Goal: Navigation & Orientation: Find specific page/section

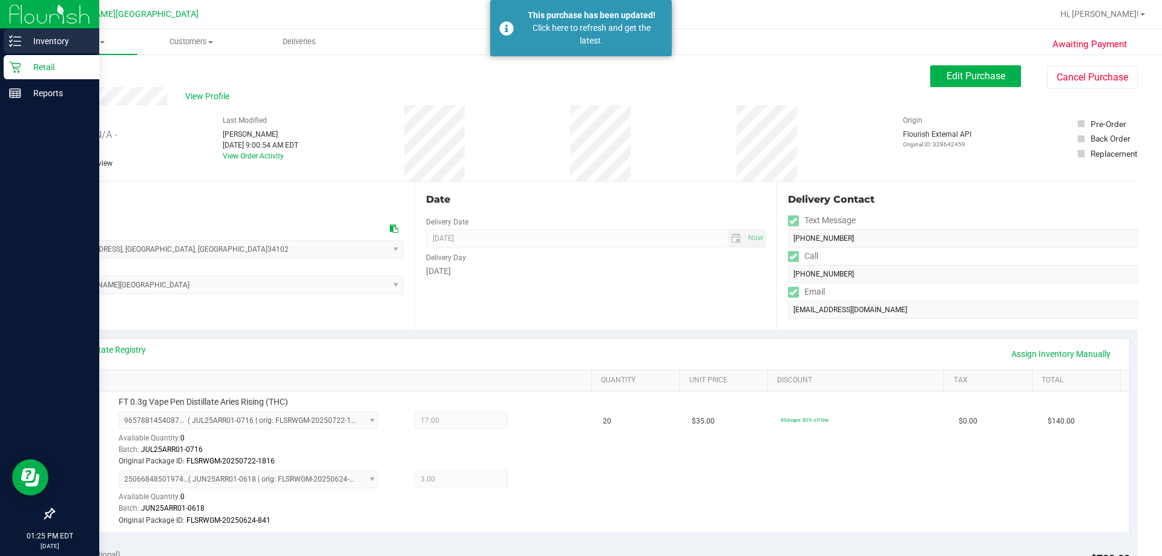
click at [41, 44] on p "Inventory" at bounding box center [57, 41] width 73 height 15
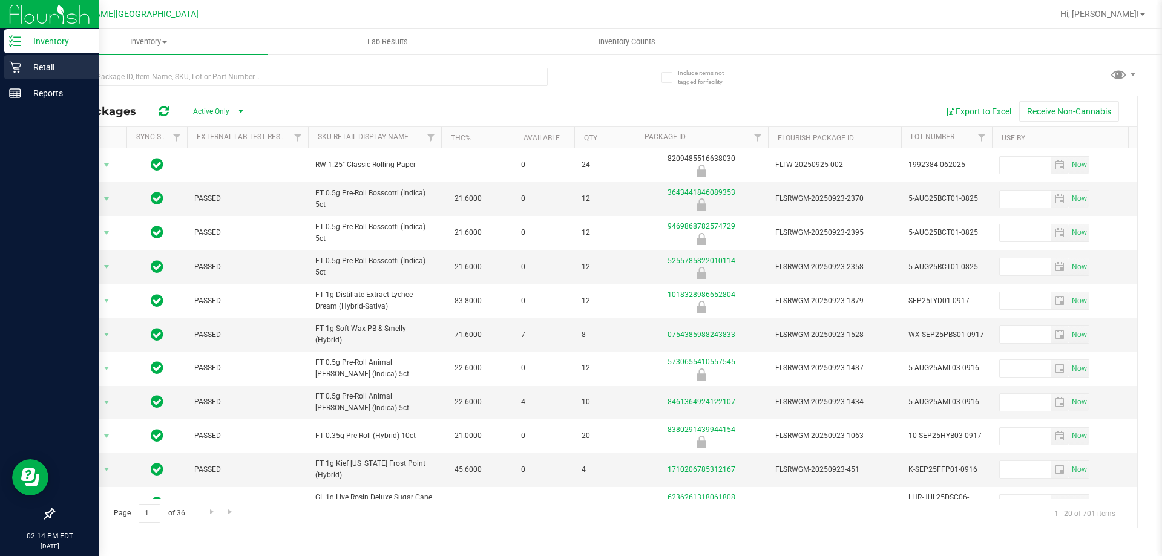
click at [45, 69] on p "Retail" at bounding box center [57, 67] width 73 height 15
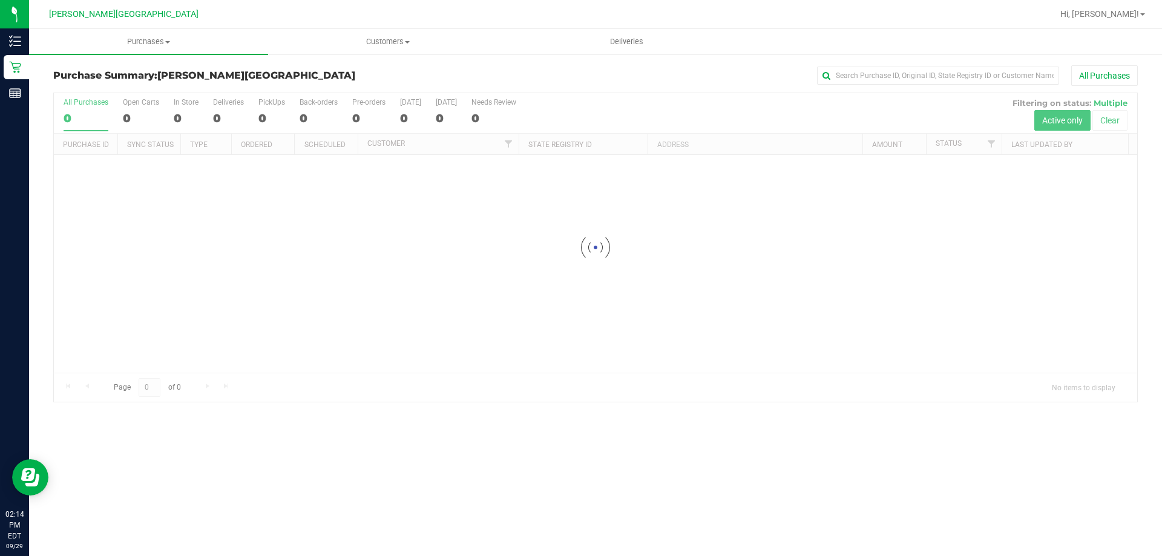
click at [321, 71] on h3 "Purchase Summary: [PERSON_NAME][GEOGRAPHIC_DATA]" at bounding box center [233, 75] width 361 height 11
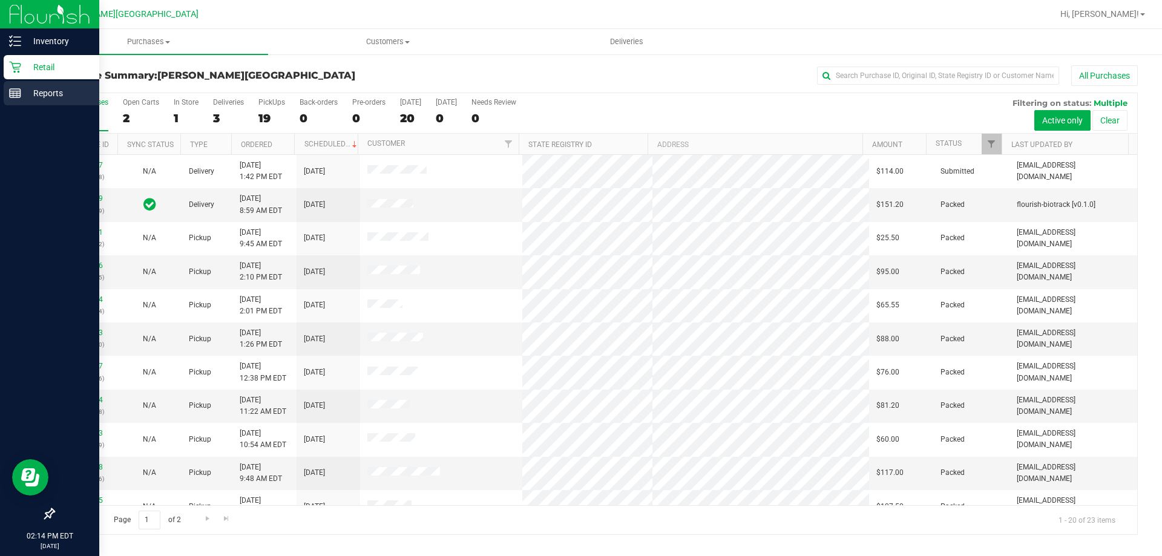
click at [19, 99] on div "Reports" at bounding box center [52, 93] width 96 height 24
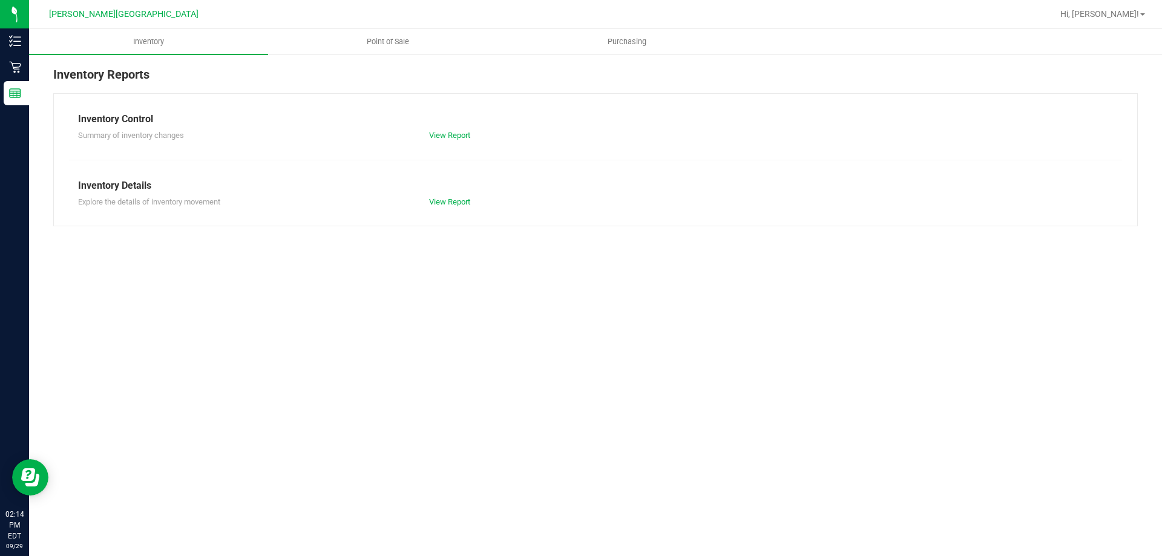
click at [462, 83] on div "Inventory Reports" at bounding box center [595, 79] width 1084 height 28
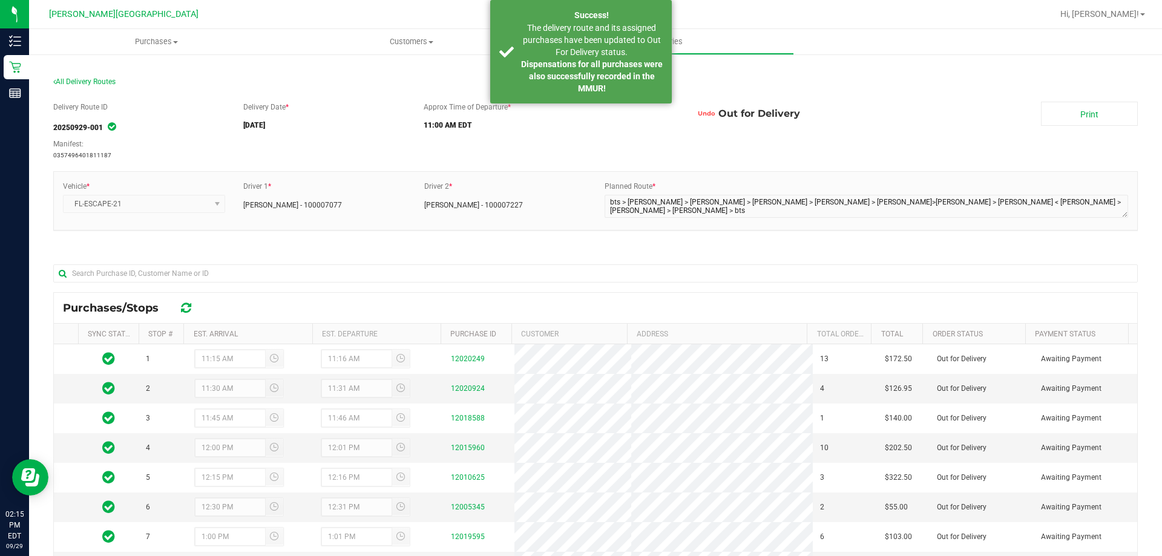
click at [358, 75] on section "All Delivery Routes Delivery Route ID 20250929-001 Manifest: 0357496401811187 D…" at bounding box center [595, 404] width 1084 height 679
click at [986, 99] on div "Delivery Route ID 20250929-001 Manifest: 0357496401811187 Delivery Date * 09/29…" at bounding box center [595, 413] width 1084 height 641
click at [978, 99] on div "Delivery Route ID 20250929-001 Manifest: 0357496401811187 Delivery Date * 09/29…" at bounding box center [595, 413] width 1084 height 641
drag, startPoint x: 615, startPoint y: 142, endPoint x: 459, endPoint y: 126, distance: 157.5
click at [614, 144] on div "Delivery Route ID 20250929-001 Manifest: 0357496401811187 Delivery Date * 09/29…" at bounding box center [595, 131] width 1084 height 59
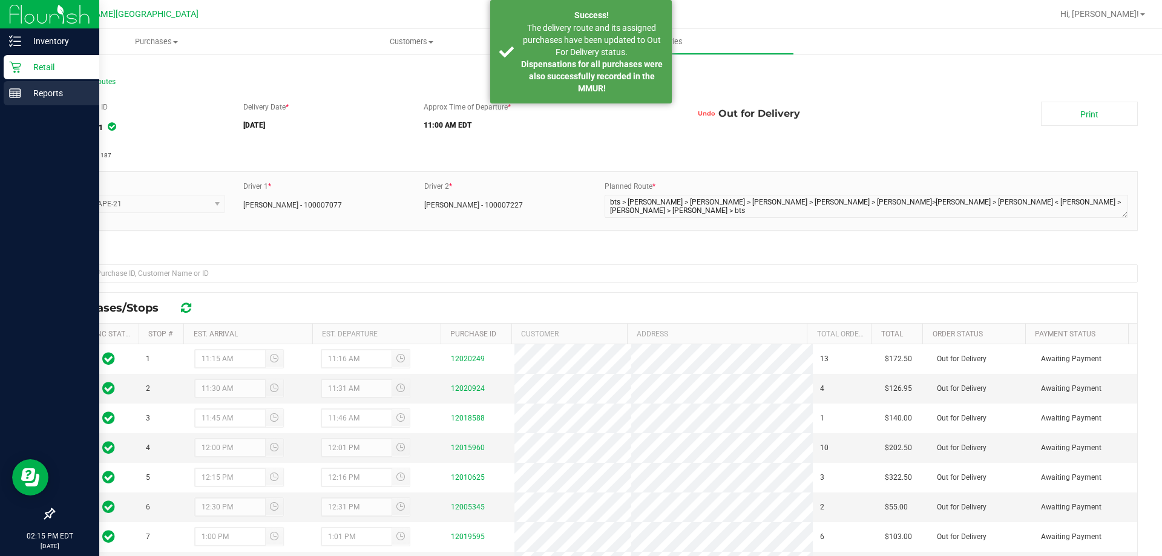
click at [24, 85] on div "Reports" at bounding box center [52, 93] width 96 height 24
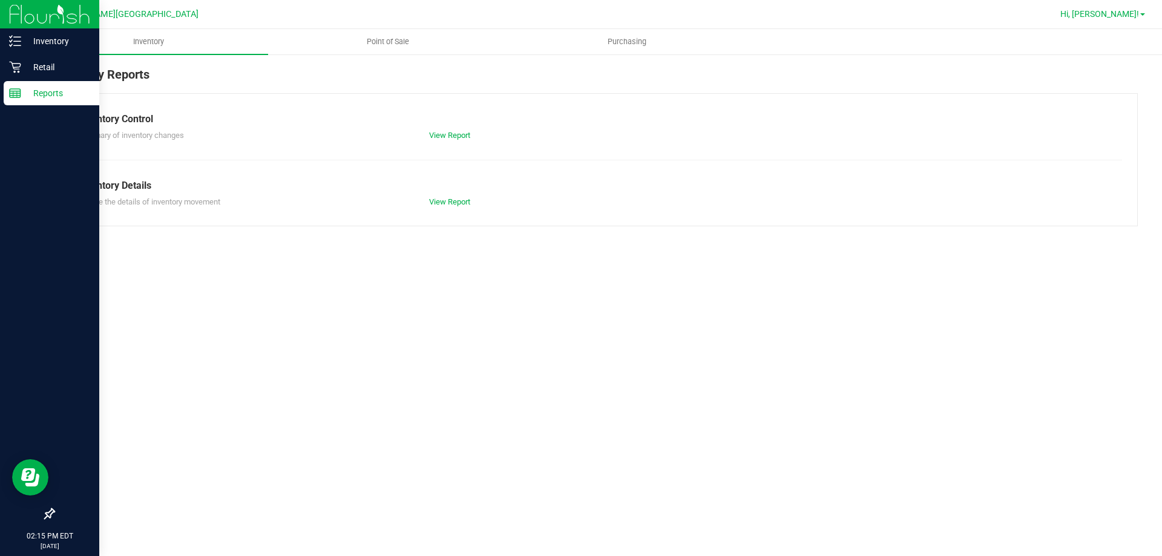
click at [1145, 15] on link "Hi, Cliff!" at bounding box center [1102, 14] width 94 height 13
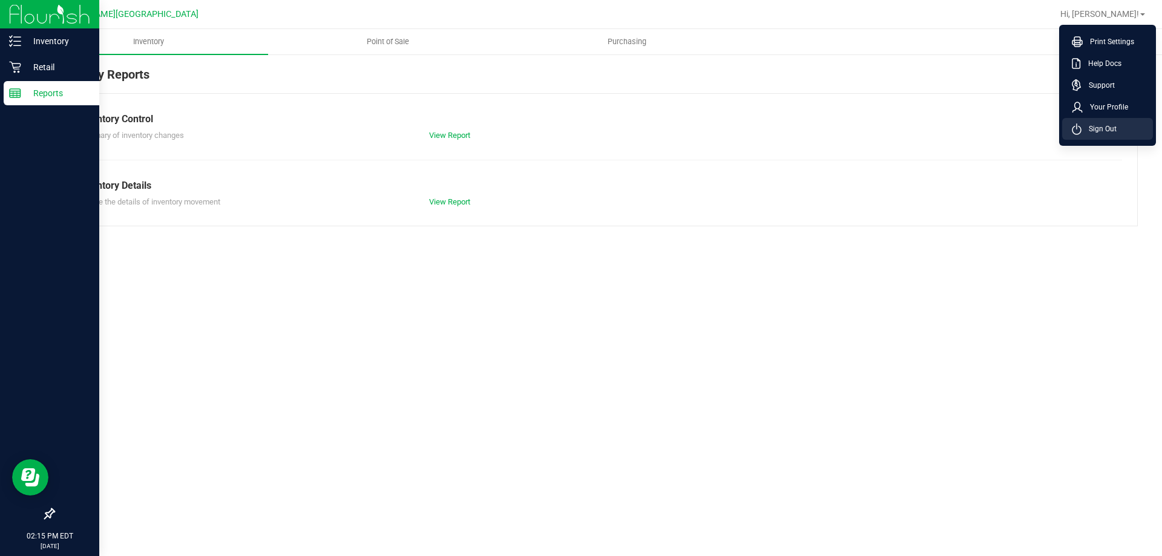
click at [1104, 129] on span "Sign Out" at bounding box center [1098, 129] width 35 height 12
